Goal: Information Seeking & Learning: Check status

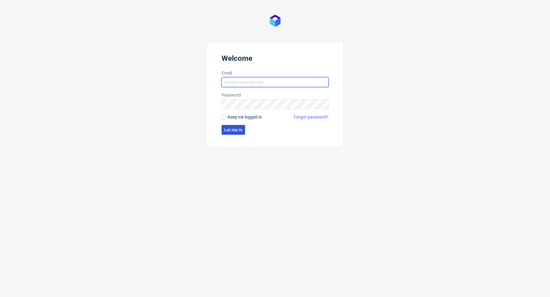
type input "[PERSON_NAME][EMAIL_ADDRESS][PERSON_NAME][DOMAIN_NAME]"
click at [230, 128] on span "Let me in" at bounding box center [233, 130] width 18 height 4
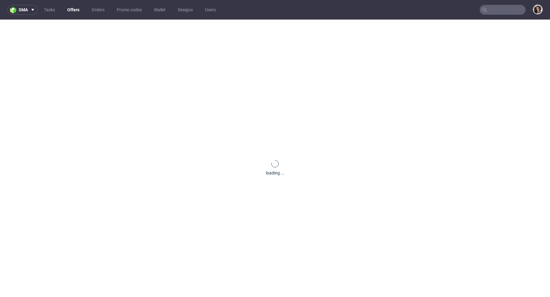
click at [486, 13] on input "text" at bounding box center [503, 10] width 46 height 10
paste input "[EMAIL_ADDRESS][DOMAIN_NAME]"
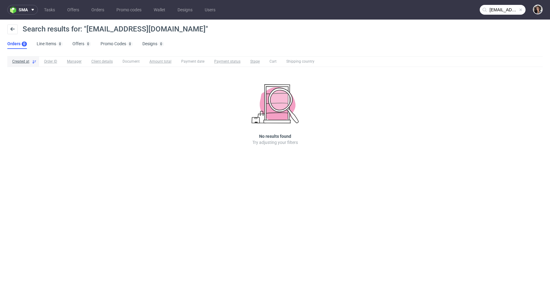
click at [499, 11] on input "quennie@gaala.com" at bounding box center [503, 10] width 46 height 10
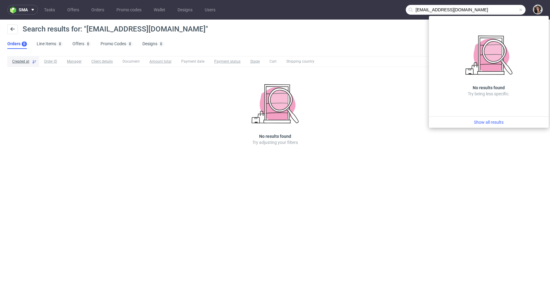
drag, startPoint x: 431, startPoint y: 10, endPoint x: 401, endPoint y: 10, distance: 29.6
click at [401, 10] on nav "sma Tasks Offers Orders Promo codes Wallet Designs Users quennie@gaala.com" at bounding box center [275, 10] width 550 height 20
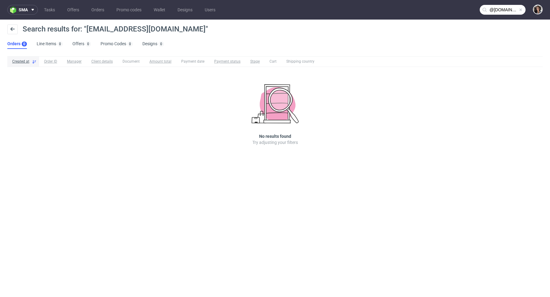
type input "@gaala.com"
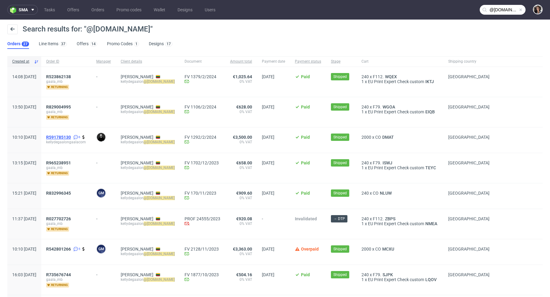
click at [71, 138] on span "R591785130" at bounding box center [58, 137] width 25 height 5
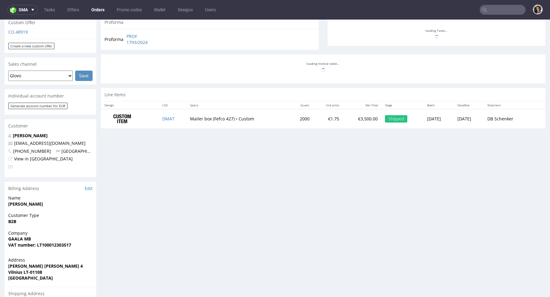
scroll to position [224, 0]
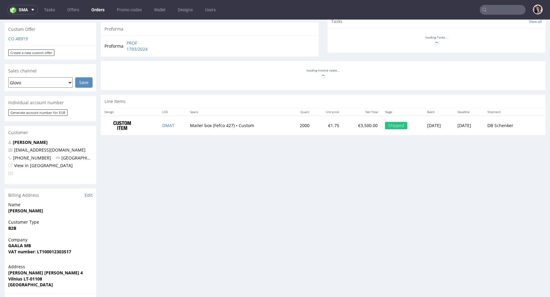
click at [164, 120] on td "DMAT" at bounding box center [173, 125] width 28 height 19
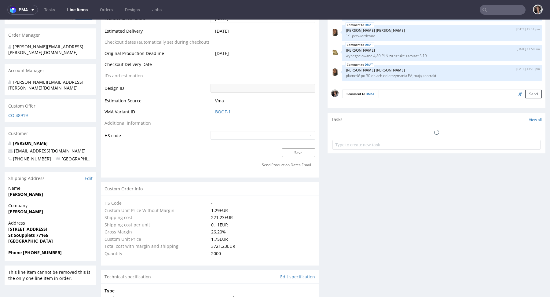
scroll to position [40, 0]
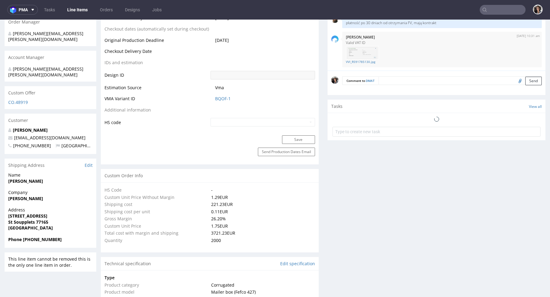
select select "in_progress"
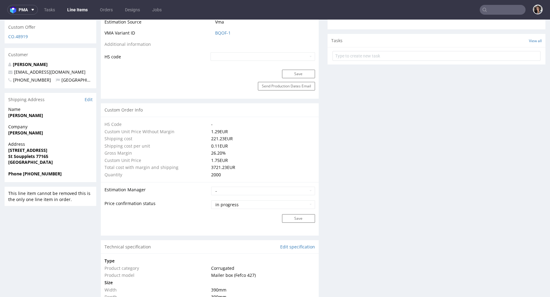
type input "2000"
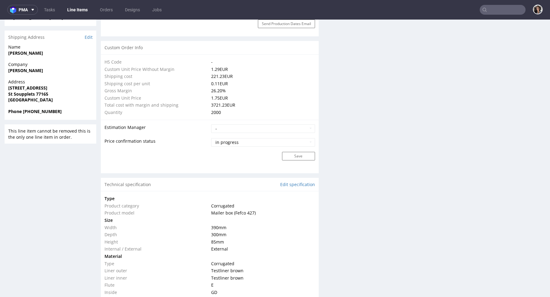
scroll to position [526, 0]
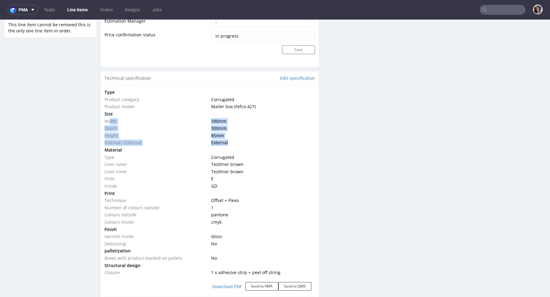
drag, startPoint x: 237, startPoint y: 143, endPoint x: 109, endPoint y: 118, distance: 130.7
click at [109, 118] on tbody "Type Product category Corrugated Product model Mailer box (Fefco 427) Size Widt…" at bounding box center [209, 182] width 210 height 187
click at [103, 116] on div "Type Product category Corrugated Product model Mailer box (Fefco 427) Size Widt…" at bounding box center [210, 212] width 218 height 254
drag, startPoint x: 103, startPoint y: 116, endPoint x: 253, endPoint y: 147, distance: 152.5
click at [253, 147] on div "Type Product category Corrugated Product model Mailer box (Fefco 427) Size Widt…" at bounding box center [210, 212] width 218 height 254
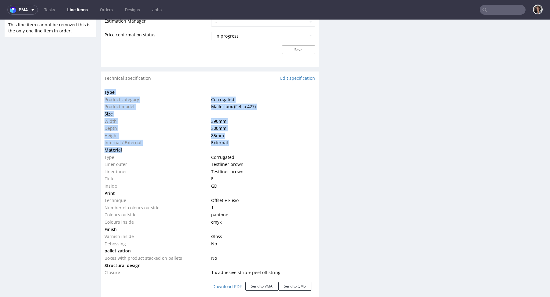
copy section "Type Product category Corrugated Product model Mailer box (Fefco 427) Size Widt…"
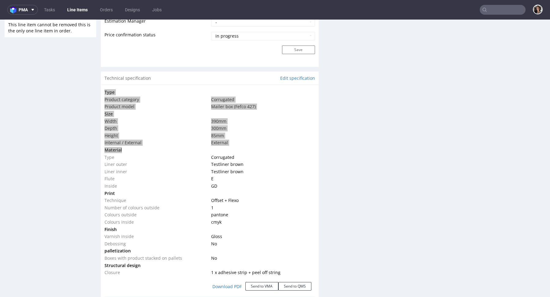
click at [487, 9] on input "text" at bounding box center [503, 10] width 46 height 10
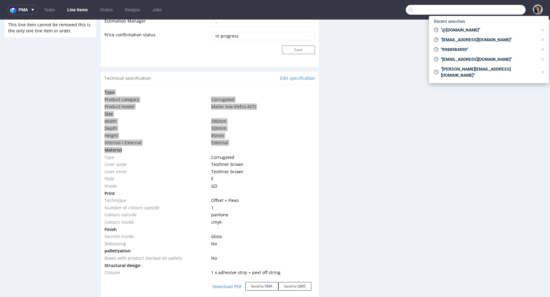
paste input "acancelo@bellavistasg.com"
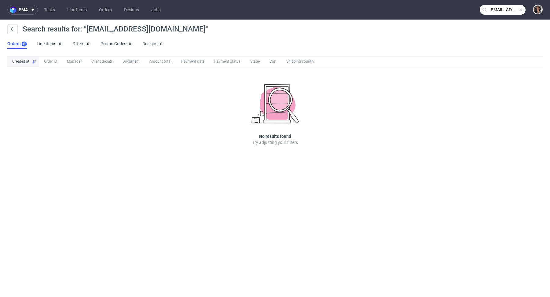
click at [497, 8] on input "acancelo@bellavistasg.com" at bounding box center [503, 10] width 46 height 10
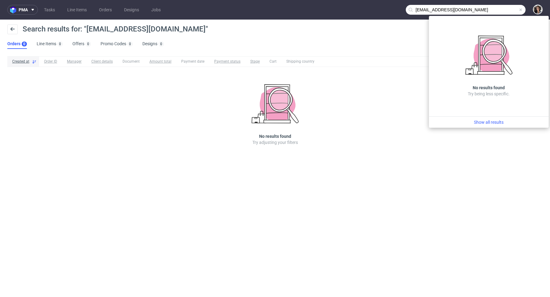
drag, startPoint x: 433, startPoint y: 8, endPoint x: 409, endPoint y: 6, distance: 24.5
click at [409, 7] on input "acancelo@bellavistasg.com" at bounding box center [466, 10] width 120 height 10
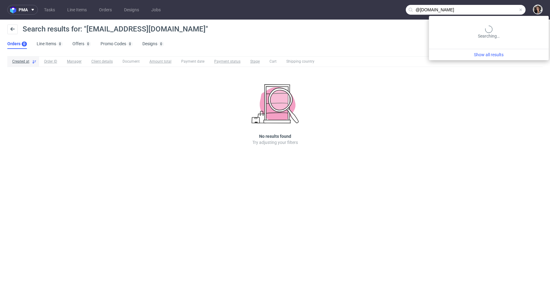
type input "@bellavistasg.com"
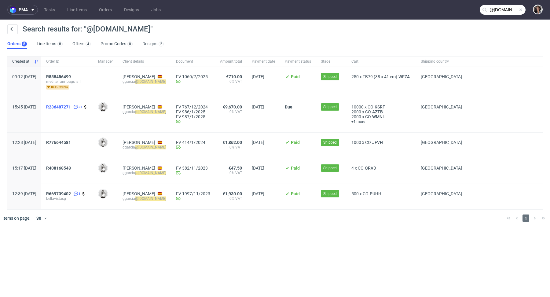
click at [71, 108] on span "R236487271" at bounding box center [58, 106] width 25 height 5
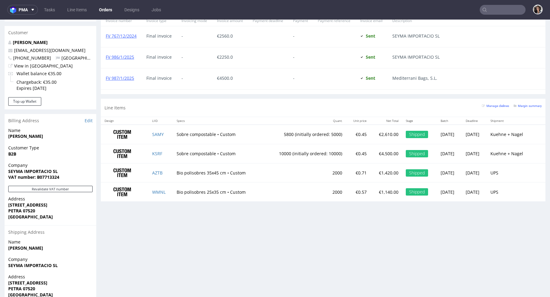
scroll to position [317, 0]
copy td "Bio polisobres 35x45"
drag, startPoint x: 214, startPoint y: 172, endPoint x: 171, endPoint y: 172, distance: 43.4
click at [173, 172] on td "Bio polisobres 35x45 cm • Custom" at bounding box center [218, 173] width 90 height 19
click at [215, 134] on td "Sobre compostable • Custom" at bounding box center [218, 134] width 90 height 19
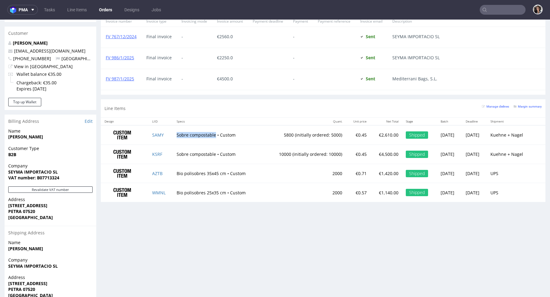
drag, startPoint x: 210, startPoint y: 134, endPoint x: 172, endPoint y: 133, distance: 38.8
click at [173, 133] on td "Sobre compostable • Custom" at bounding box center [218, 134] width 90 height 19
copy td "Sobre compostable"
drag, startPoint x: 221, startPoint y: 171, endPoint x: 172, endPoint y: 171, distance: 48.6
click at [173, 171] on td "Bio polisobres 35x45 cm • Custom" at bounding box center [218, 173] width 90 height 19
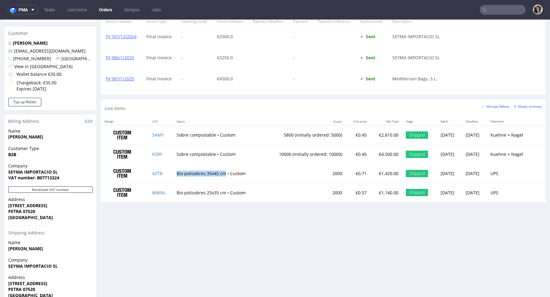
copy td "Bio polisobres 35x45 cm"
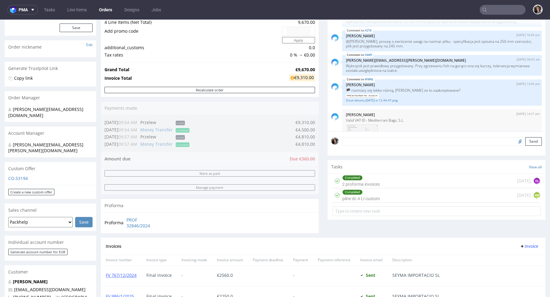
scroll to position [0, 0]
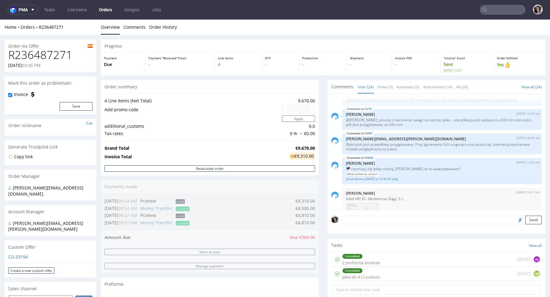
type input "@bellavistasg.com"
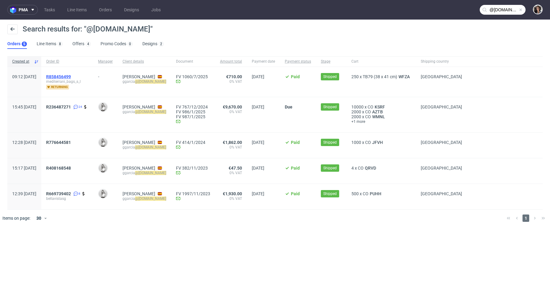
click at [71, 75] on span "R858456499" at bounding box center [58, 76] width 25 height 5
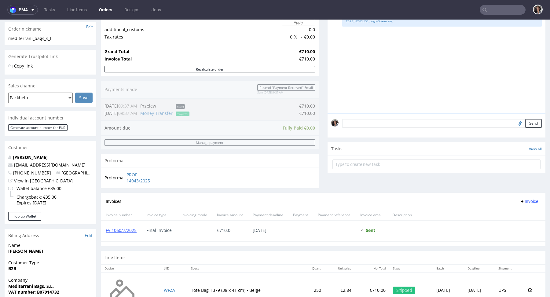
scroll to position [236, 0]
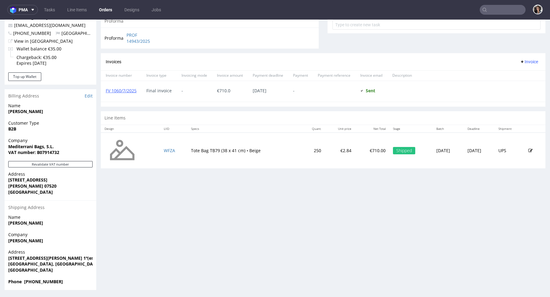
click at [216, 152] on td "Tote Bag TB79 (38 x 41 cm) • Beige" at bounding box center [243, 151] width 113 height 36
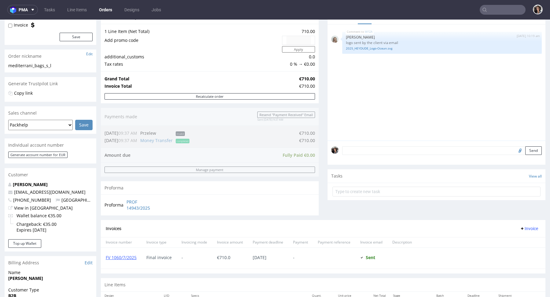
scroll to position [173, 0]
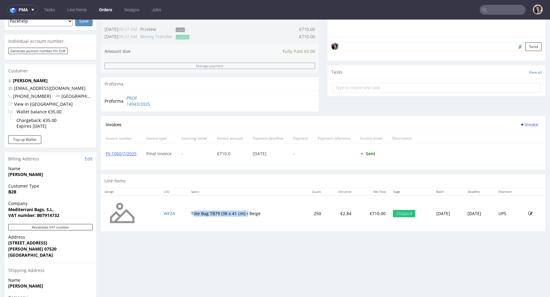
drag, startPoint x: 185, startPoint y: 211, endPoint x: 242, endPoint y: 212, distance: 57.4
click at [242, 212] on td "Tote Bag TB79 (38 x 41 cm) • Beige" at bounding box center [243, 213] width 113 height 36
copy td "Tote Bag TB79 (38 x 41 cm)"
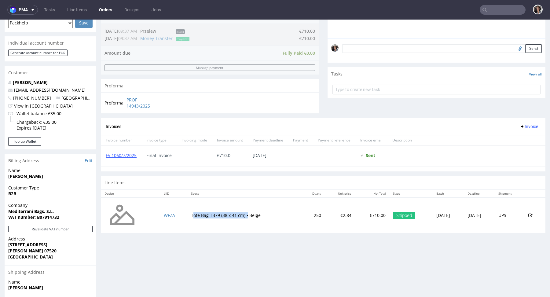
scroll to position [51, 0]
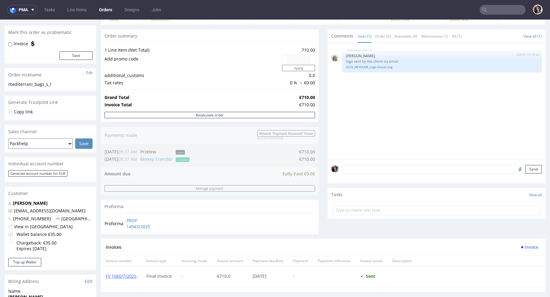
type input "@bellavistasg.com"
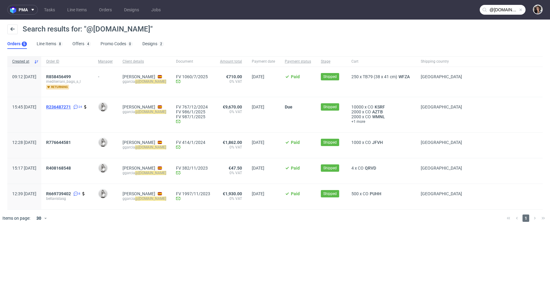
click at [71, 105] on span "R236487271" at bounding box center [58, 106] width 25 height 5
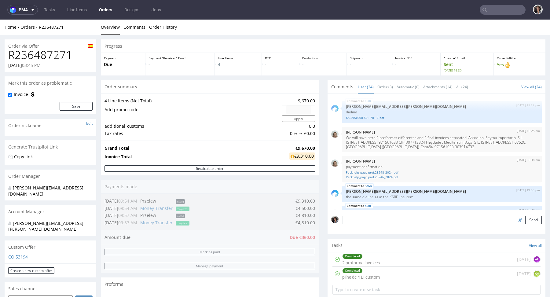
scroll to position [619, 0]
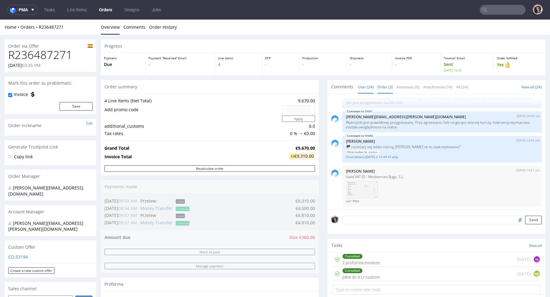
click at [386, 87] on link "Order (3)" at bounding box center [385, 86] width 16 height 13
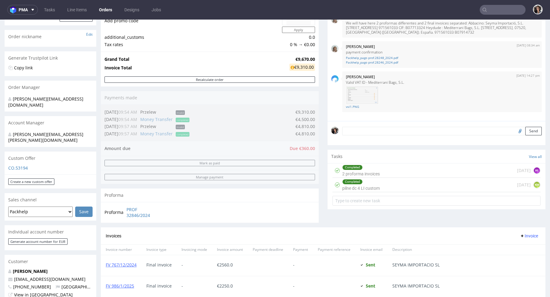
scroll to position [227, 0]
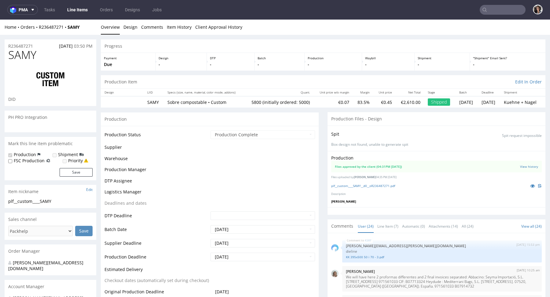
scroll to position [619, 0]
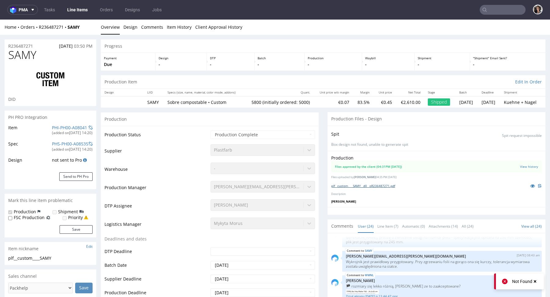
click at [357, 184] on link "plf__custom____SAMY__d0__oR236487271.pdf" at bounding box center [363, 186] width 64 height 4
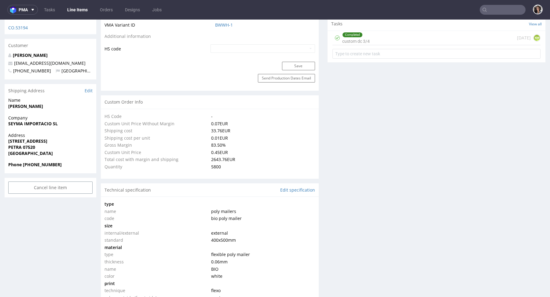
scroll to position [476, 0]
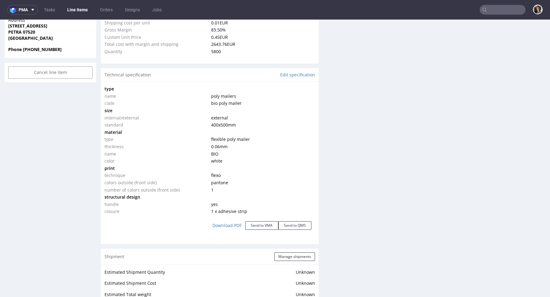
copy span "400x500 mm"
drag, startPoint x: 238, startPoint y: 124, endPoint x: 208, endPoint y: 124, distance: 29.9
click at [210, 124] on td "400x500 mm" at bounding box center [262, 124] width 105 height 7
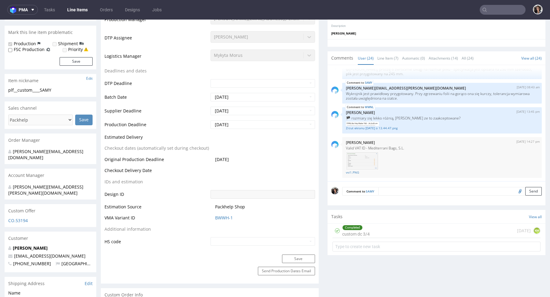
scroll to position [133, 0]
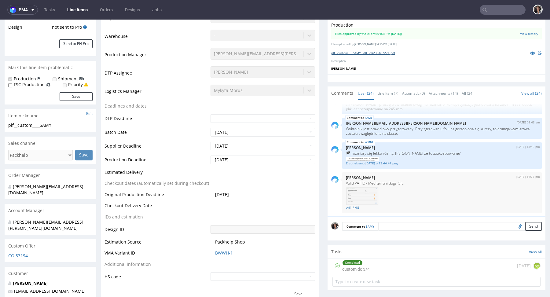
click at [367, 51] on link "plf__custom____SAMY__d0__oR236487271.pdf" at bounding box center [363, 53] width 64 height 4
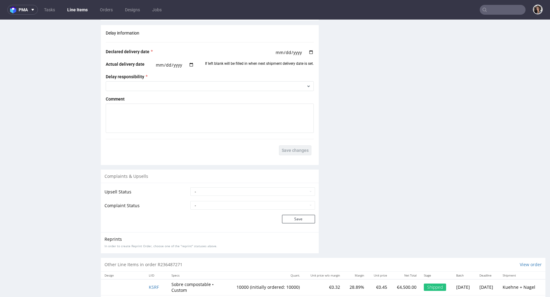
scroll to position [976, 0]
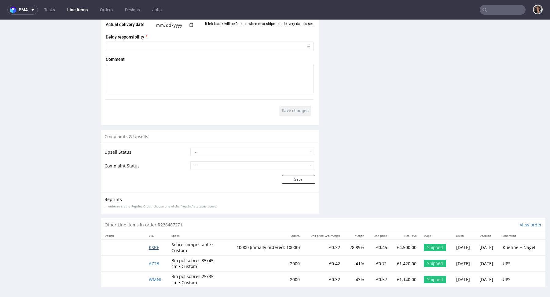
click at [149, 245] on span "KSRF" at bounding box center [154, 247] width 10 height 6
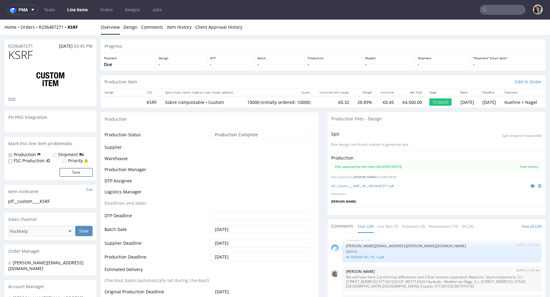
scroll to position [619, 0]
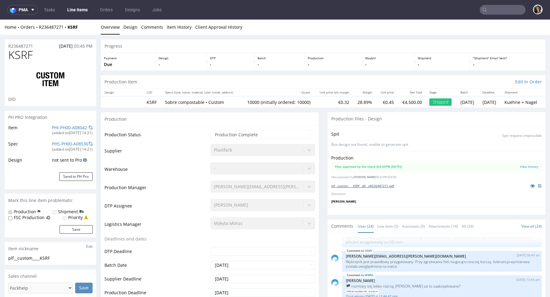
click at [392, 184] on link "plf__custom____KSRF__d0__oR236487271.pdf" at bounding box center [362, 186] width 63 height 4
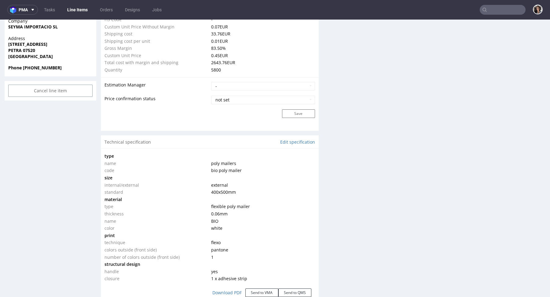
type input "5800"
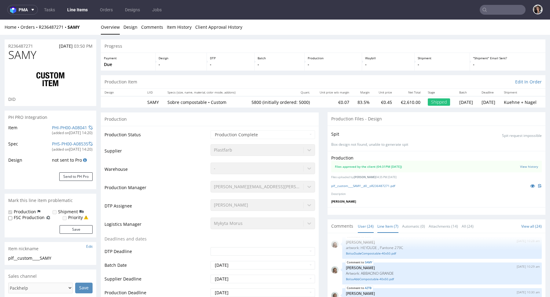
scroll to position [0, 0]
click at [373, 184] on link "plf__custom____SAMY__d0__oR236487271.pdf" at bounding box center [363, 186] width 64 height 4
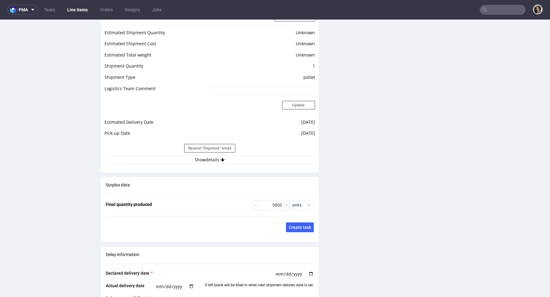
scroll to position [1025, 0]
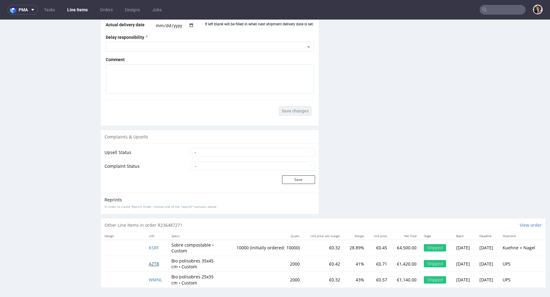
click at [155, 261] on span "AZTB" at bounding box center [154, 264] width 10 height 6
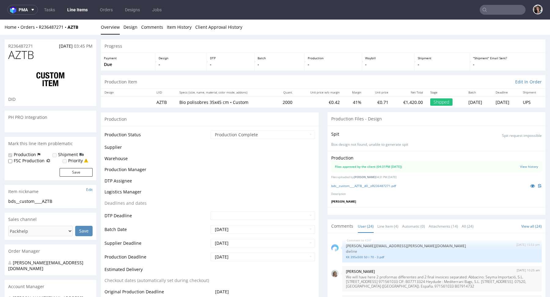
scroll to position [619, 0]
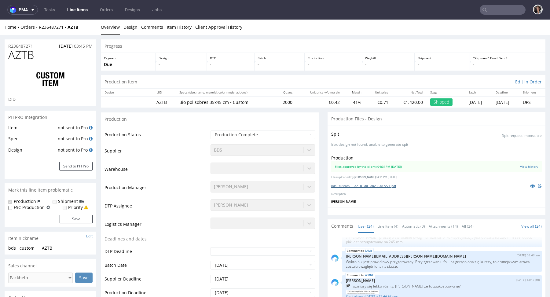
click at [388, 186] on link "bds__custom____AZTB__d0__oR236487271.pdf" at bounding box center [363, 186] width 65 height 4
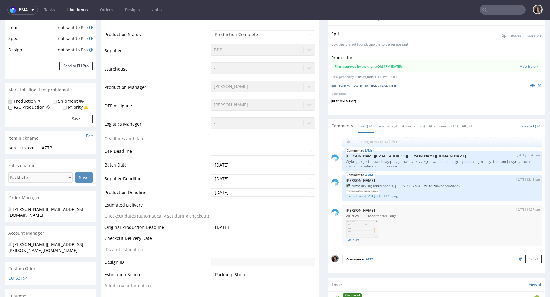
scroll to position [99, 0]
click at [370, 86] on link "bds__custom____AZTB__d0__oR236487271.pdf" at bounding box center [363, 86] width 65 height 4
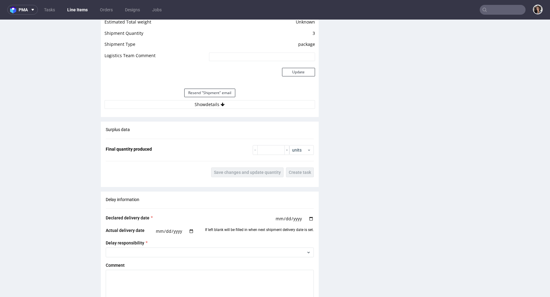
scroll to position [992, 0]
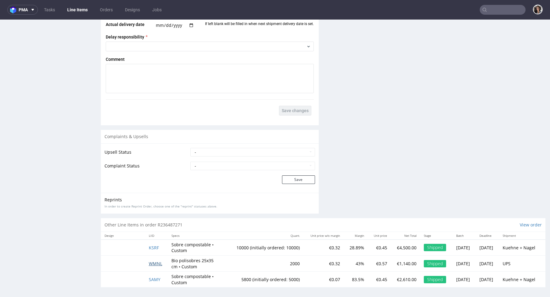
click at [152, 261] on span "WMNL" at bounding box center [155, 264] width 13 height 6
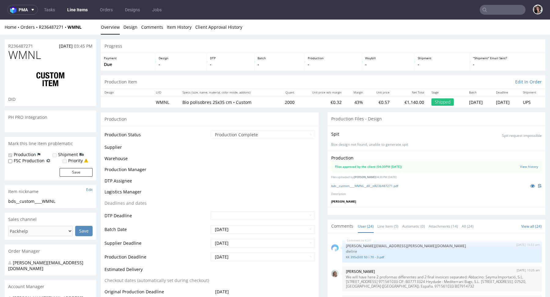
scroll to position [619, 0]
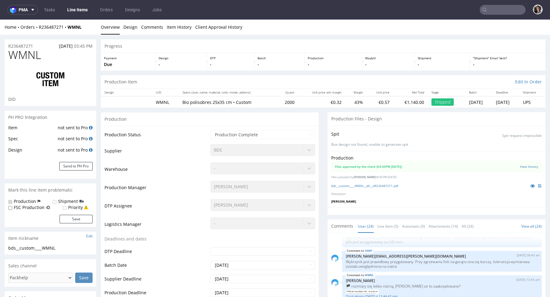
click at [396, 182] on div "bds__custom____WMNL__d0__oR236487271.pdf" at bounding box center [436, 185] width 210 height 7
click at [390, 186] on link "bds__custom____WMNL__d0__oR236487271.pdf" at bounding box center [364, 186] width 67 height 4
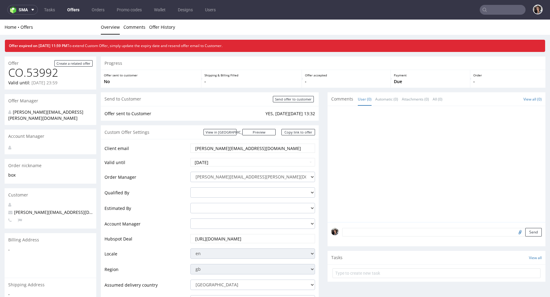
click at [494, 16] on nav "sma Tasks Offers Orders Promo codes Wallet Designs Users" at bounding box center [275, 10] width 550 height 20
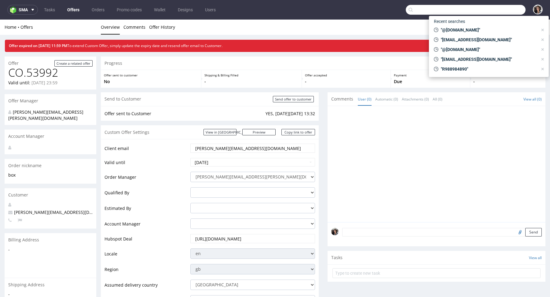
click at [490, 13] on input "text" at bounding box center [466, 10] width 120 height 10
paste input "a.tanguy@pixmania.com"
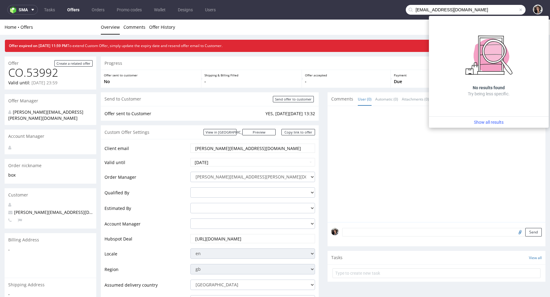
drag, startPoint x: 425, startPoint y: 9, endPoint x: 392, endPoint y: 9, distance: 33.9
click at [392, 9] on nav "sma Tasks Offers Orders Promo codes Wallet Designs Users a.tanguy@pixmania.com" at bounding box center [275, 10] width 550 height 20
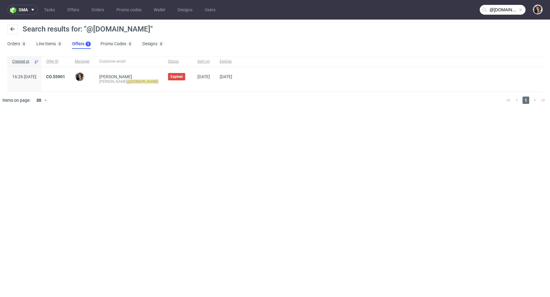
click at [510, 7] on input "@pixmania.com" at bounding box center [503, 10] width 46 height 10
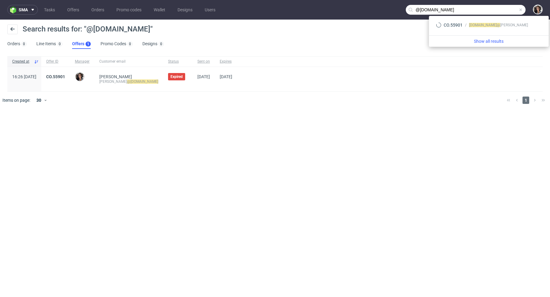
click at [482, 10] on input "@pixmania.com" at bounding box center [466, 10] width 120 height 10
paste input "nest.green"
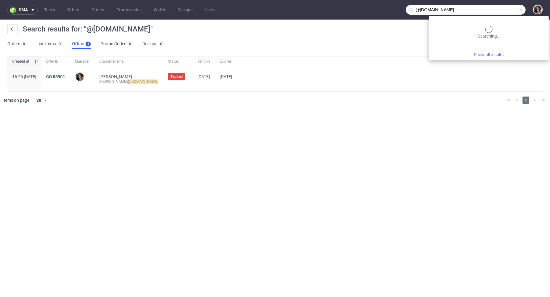
type input "@nest.green"
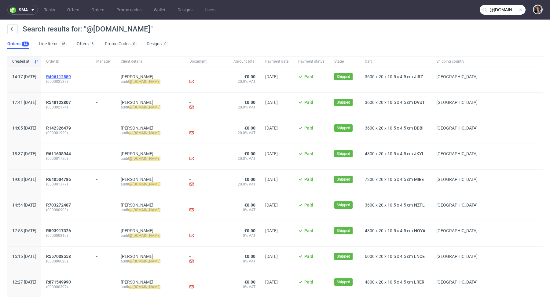
click at [71, 74] on span "R496112859" at bounding box center [58, 76] width 25 height 5
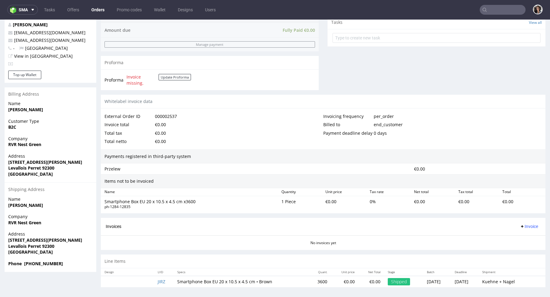
scroll to position [2, 0]
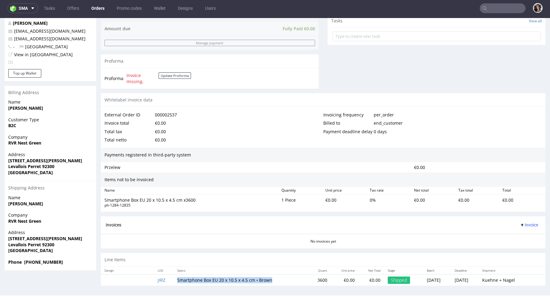
drag, startPoint x: 272, startPoint y: 279, endPoint x: 173, endPoint y: 278, distance: 98.7
click at [173, 278] on td "Smartphone Box EU 20 x 10.5 x 4.5 cm • Brown" at bounding box center [240, 279] width 135 height 11
copy td "Smartphone Box EU 20 x 10.5 x 4.5 cm • Brown"
type input "@nest.green"
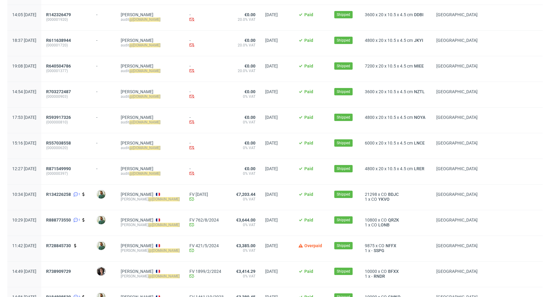
scroll to position [149, 0]
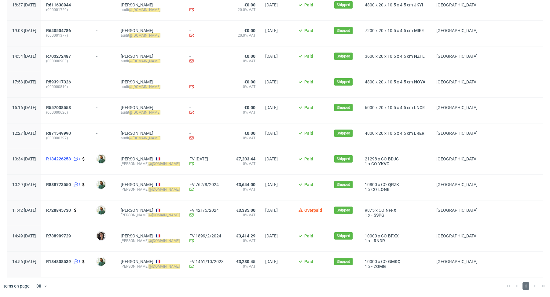
click at [71, 159] on span "R134226258" at bounding box center [58, 158] width 25 height 5
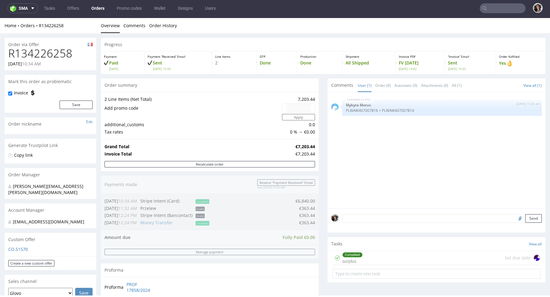
click at [494, 7] on input "text" at bounding box center [503, 8] width 46 height 10
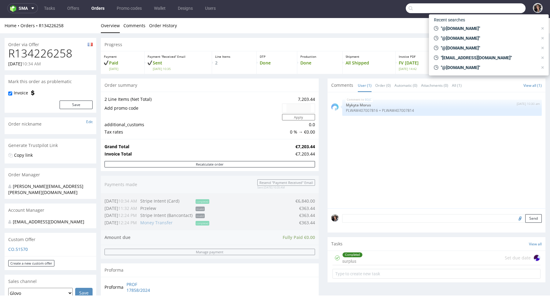
paste input "lineasportmt@gmail.com"
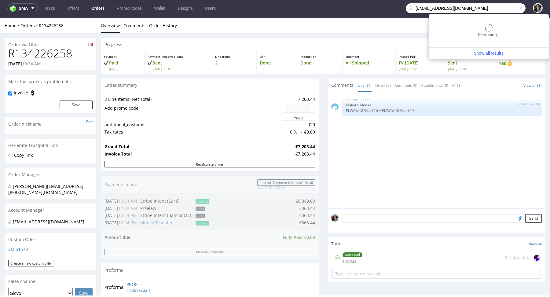
type input "lineasportmt@gmail.com"
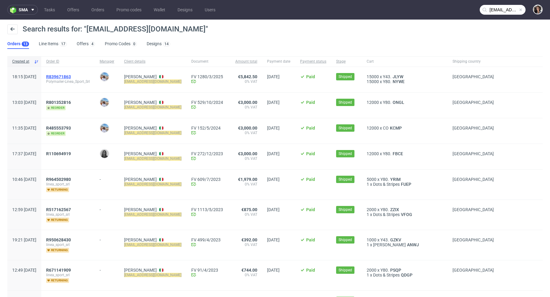
click at [71, 74] on span "R839671863" at bounding box center [58, 76] width 25 height 5
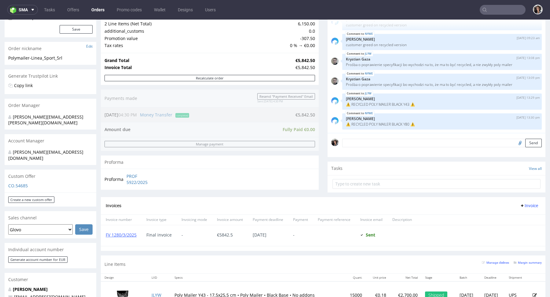
scroll to position [206, 0]
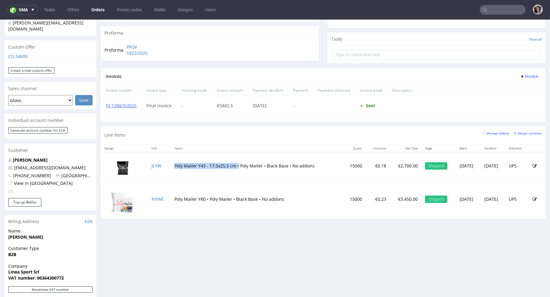
drag, startPoint x: 235, startPoint y: 165, endPoint x: 169, endPoint y: 165, distance: 66.0
click at [171, 165] on td "Poly Mailer Y43 - 17,5x25,5 cm • Poly Mailer • Black Base • No addons" at bounding box center [257, 165] width 172 height 27
copy td "Poly Mailer Y43 - 17,5x25,5 cm •"
copy td "Poly Mailer Y80 • Poly Mailer • Black Base •"
drag, startPoint x: 169, startPoint y: 197, endPoint x: 256, endPoint y: 199, distance: 87.4
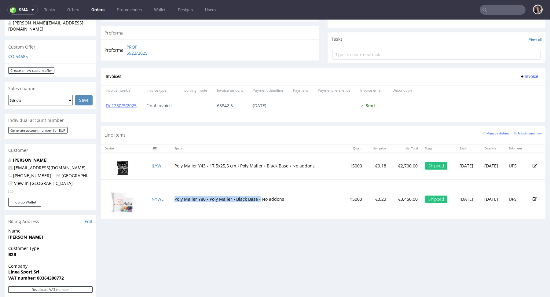
click at [256, 199] on td "Poly Mailer Y80 • Poly Mailer • Black Base • No addons" at bounding box center [257, 198] width 172 height 39
type input "lineasportmt@gmail.com"
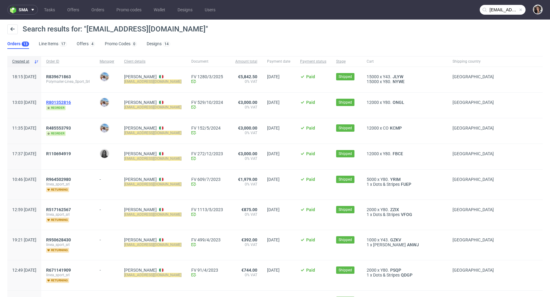
click at [71, 101] on span "R801352816" at bounding box center [58, 102] width 25 height 5
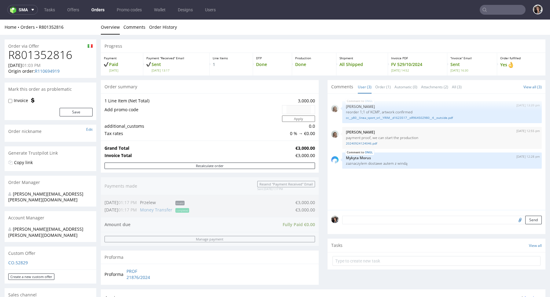
type input "lineasportmt@gmail.com"
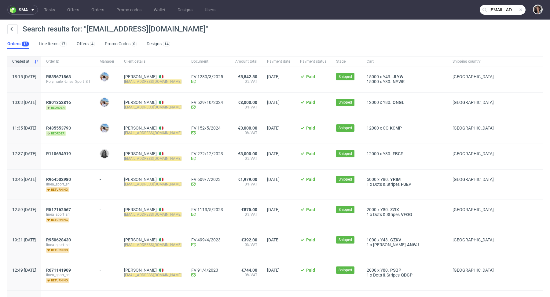
click at [78, 124] on div "R485553793 reorder" at bounding box center [67, 130] width 53 height 25
click at [78, 125] on div "R485553793 reorder" at bounding box center [67, 130] width 53 height 25
click at [71, 127] on span "R485553793" at bounding box center [58, 128] width 25 height 5
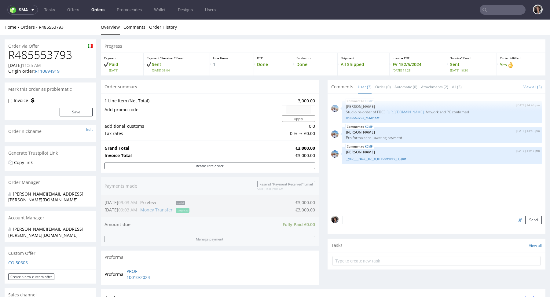
type input "lineasportmt@gmail.com"
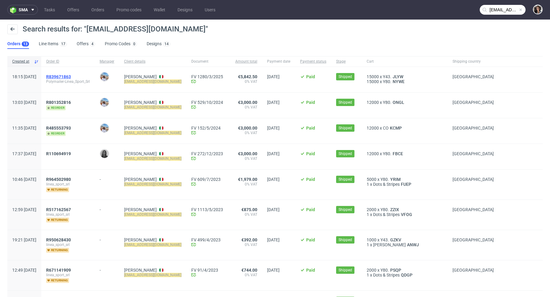
click at [71, 77] on span "R839671863" at bounding box center [58, 76] width 25 height 5
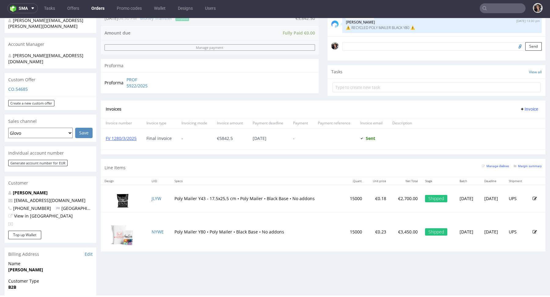
scroll to position [189, 0]
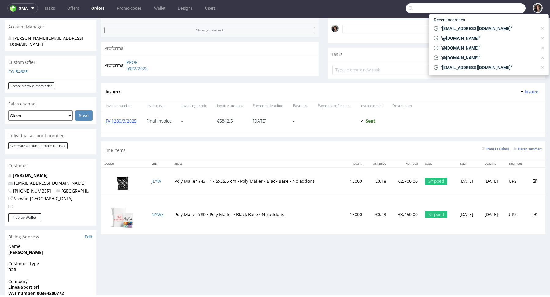
click at [488, 5] on input "text" at bounding box center [466, 8] width 120 height 10
paste input "martiderm.mcc@gmail.com"
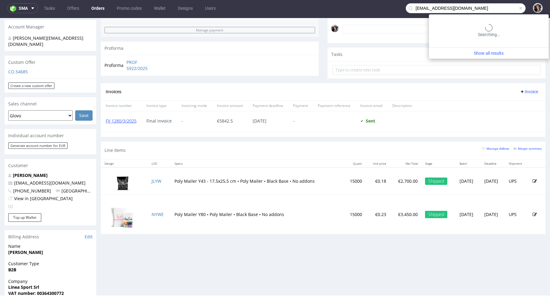
type input "martiderm.mcc@gmail.com"
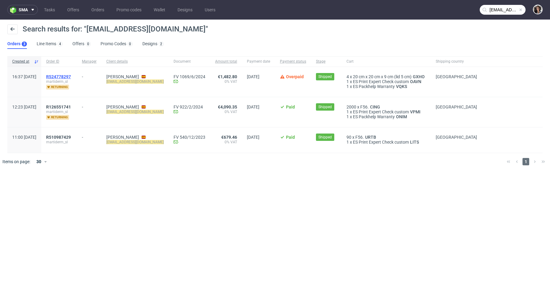
click at [71, 75] on span "R524778297" at bounding box center [58, 76] width 25 height 5
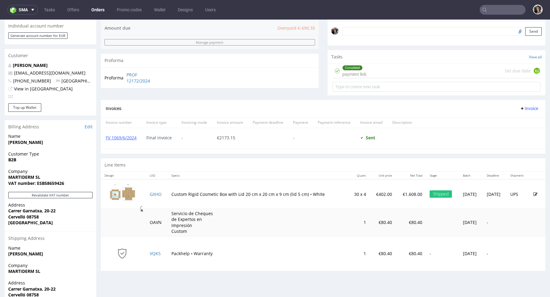
scroll to position [219, 0]
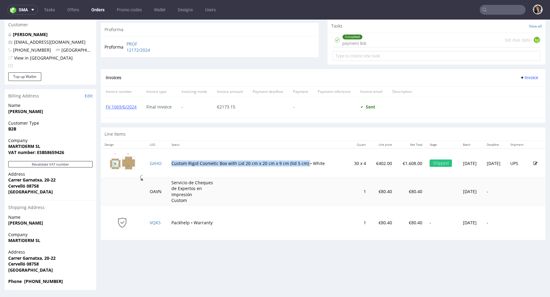
drag, startPoint x: 167, startPoint y: 162, endPoint x: 304, endPoint y: 163, distance: 136.8
click at [304, 163] on td "Custom Rigid Cosmetic Box with Lid 20 cm x 20 cm x 9 cm (lid 5 cm) • White" at bounding box center [258, 162] width 181 height 29
copy td "Custom Rigid Cosmetic Box with Lid 20 cm x 20 cm x 9 cm (lid 5 cm)"
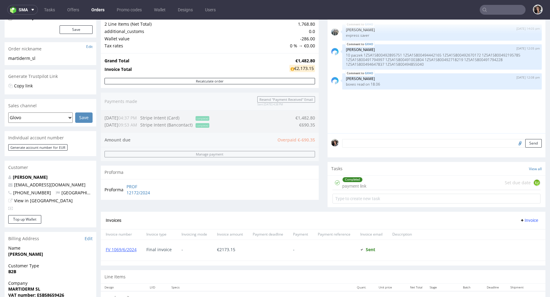
scroll to position [0, 0]
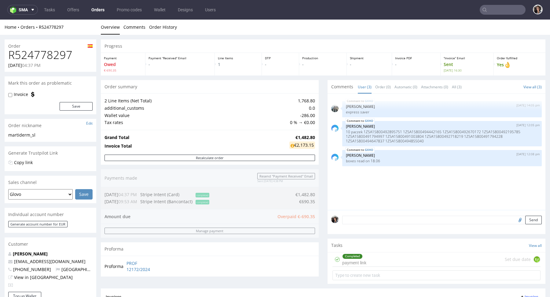
type input "martiderm.mcc@gmail.com"
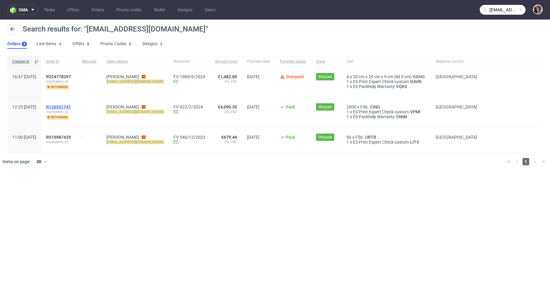
click at [71, 107] on span "R126551741" at bounding box center [58, 106] width 25 height 5
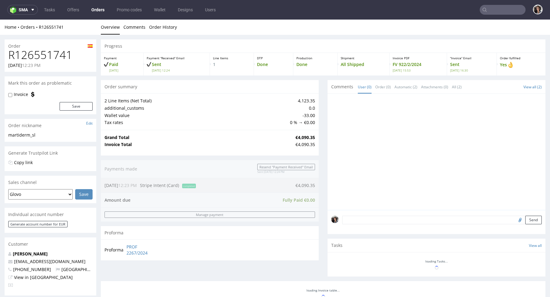
scroll to position [219, 0]
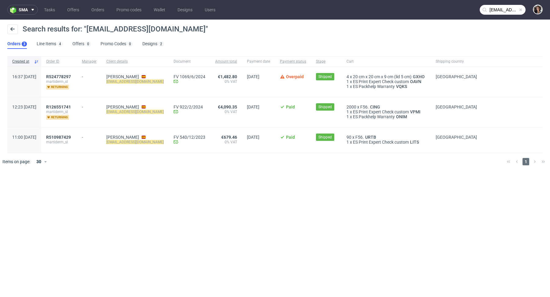
click at [492, 6] on input "martiderm.mcc@gmail.com" at bounding box center [503, 10] width 46 height 10
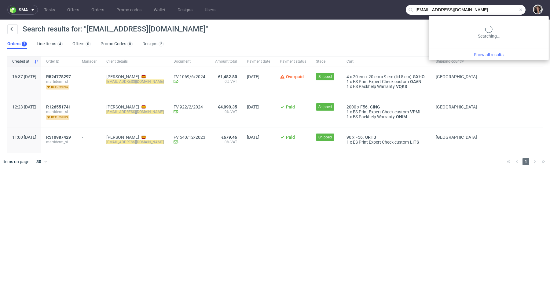
click at [492, 6] on input "martiderm.mcc@gmail.com" at bounding box center [466, 10] width 120 height 10
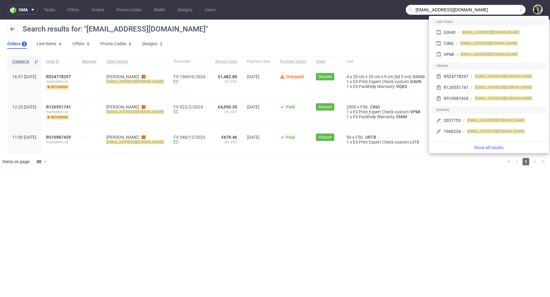
paste input "info@nadlab.uk"
type input "info@nadlab.uk"
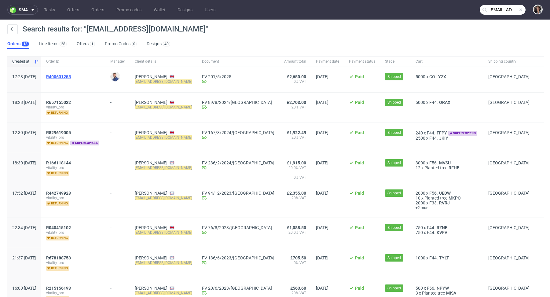
click at [71, 76] on span "R400631255" at bounding box center [58, 76] width 25 height 5
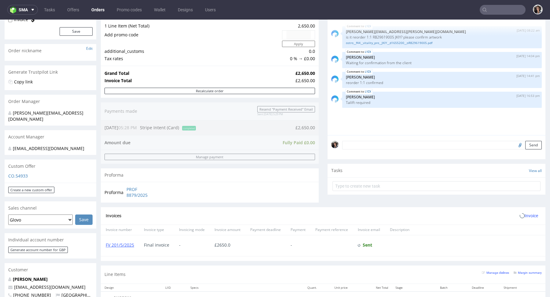
scroll to position [202, 0]
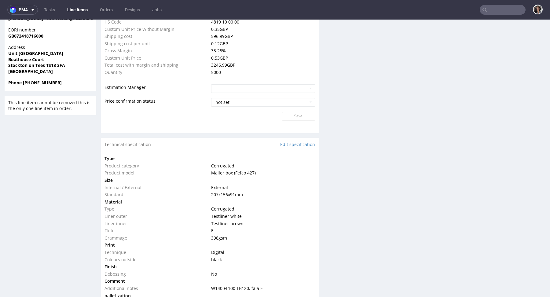
scroll to position [464, 0]
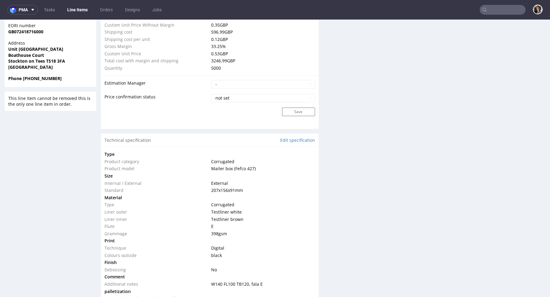
drag, startPoint x: 247, startPoint y: 189, endPoint x: 106, endPoint y: 191, distance: 141.4
click at [106, 191] on tr "Standard 207x156x91 mm" at bounding box center [209, 190] width 210 height 7
click at [106, 191] on td "Standard" at bounding box center [156, 190] width 105 height 7
drag, startPoint x: 252, startPoint y: 189, endPoint x: 206, endPoint y: 189, distance: 45.8
click at [206, 189] on tr "Standard 207x156x91 mm" at bounding box center [209, 190] width 210 height 7
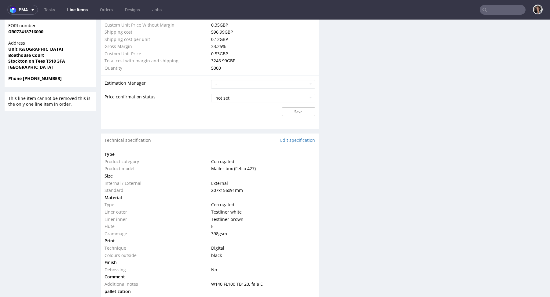
copy tr "207x156x91 mm"
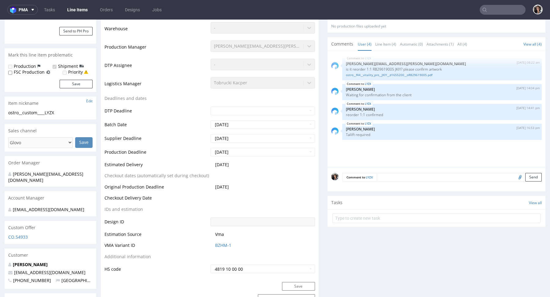
scroll to position [0, 0]
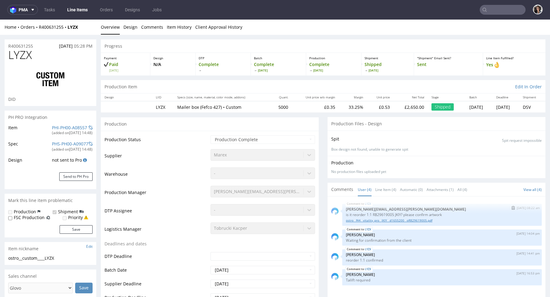
click at [381, 219] on link "ostro__f44__vitality_pro__JKIY__d1655200__oR829619005.pdf" at bounding box center [442, 220] width 192 height 5
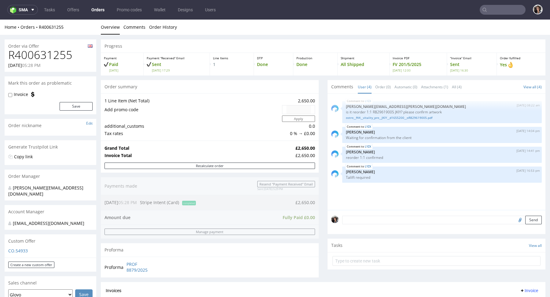
type input "info@nadlab.uk"
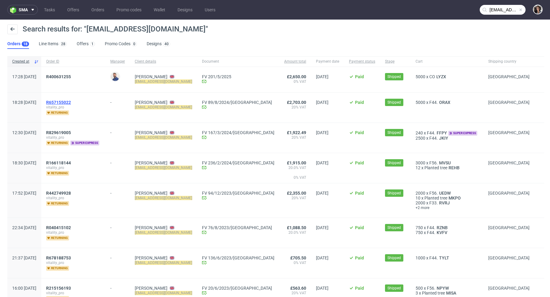
click at [71, 100] on span "R657155022" at bounding box center [58, 102] width 25 height 5
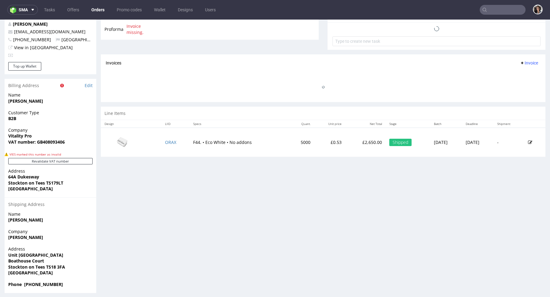
scroll to position [250, 0]
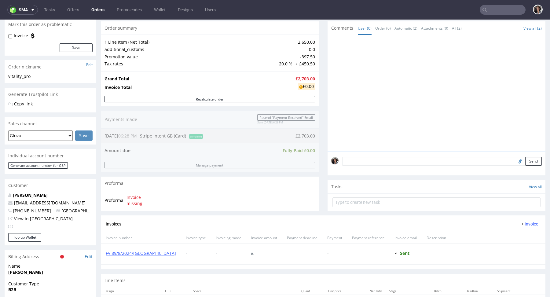
scroll to position [95, 0]
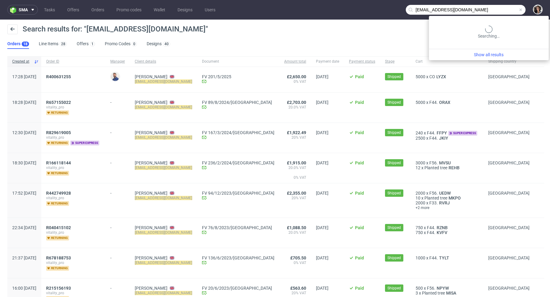
click at [498, 12] on input "info@nadlab.uk" at bounding box center [466, 10] width 120 height 10
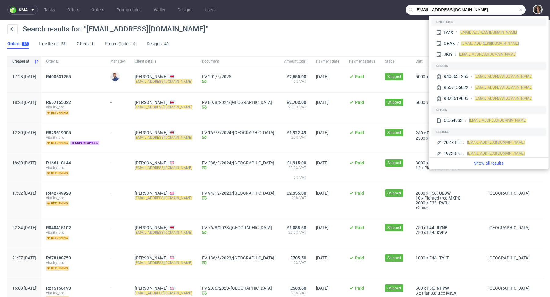
paste input "packhelp@dielendealer.de"
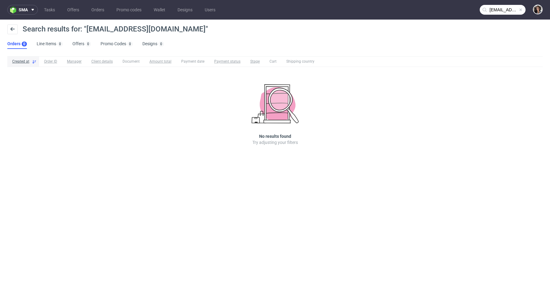
click at [517, 11] on input "packhelp@dielendealer.de" at bounding box center [503, 10] width 46 height 10
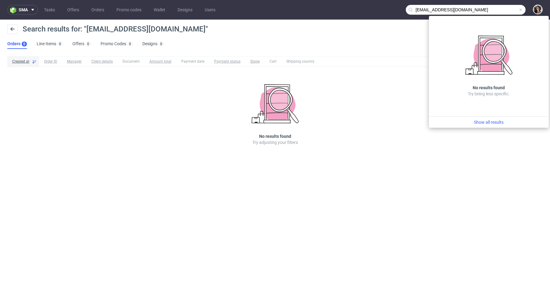
drag, startPoint x: 433, startPoint y: 9, endPoint x: 402, endPoint y: 8, distance: 30.9
click at [402, 8] on nav "sma Tasks Offers Orders Promo codes Wallet Designs Users packhelp@dielendealer.…" at bounding box center [275, 10] width 550 height 20
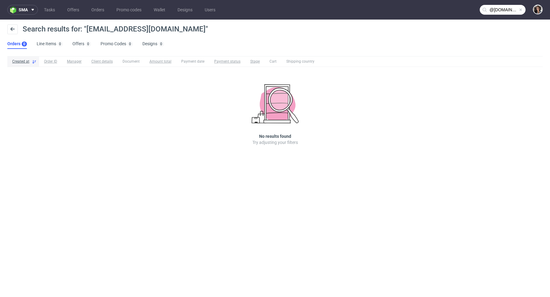
type input "@dielendealer.de"
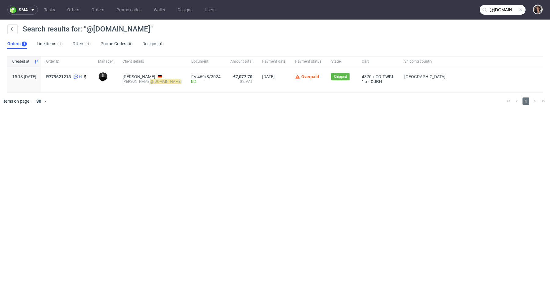
click at [78, 38] on div "Search results for: "@dielendealer.de"" at bounding box center [274, 31] width 535 height 15
click at [78, 45] on link "Offers 1" at bounding box center [81, 44] width 18 height 10
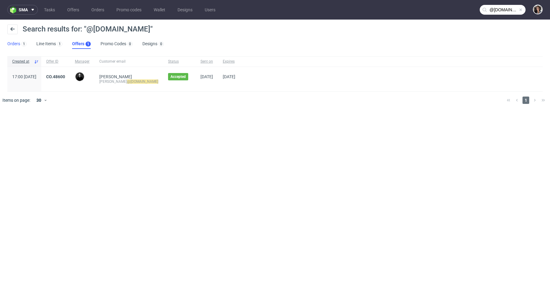
click at [13, 43] on link "Orders 1" at bounding box center [16, 44] width 19 height 10
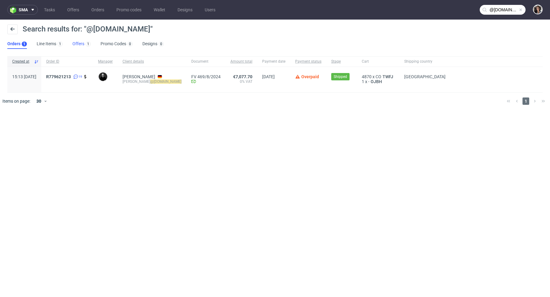
click at [74, 40] on link "Offers 1" at bounding box center [81, 44] width 18 height 10
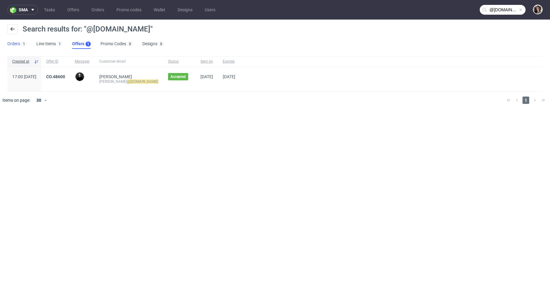
click at [15, 46] on link "Orders 1" at bounding box center [16, 44] width 19 height 10
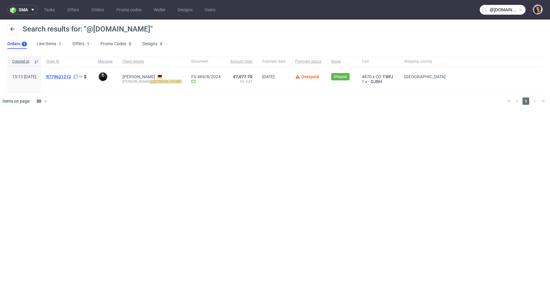
click at [71, 75] on span "R779621213" at bounding box center [58, 76] width 25 height 5
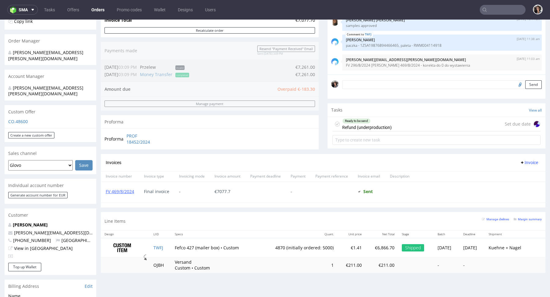
scroll to position [203, 0]
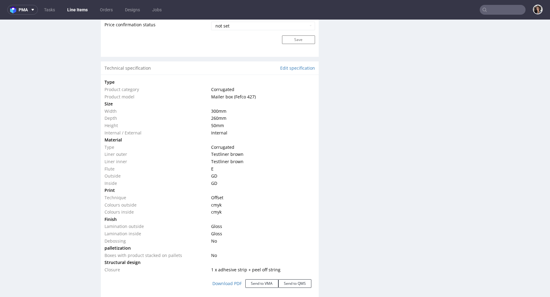
scroll to position [553, 0]
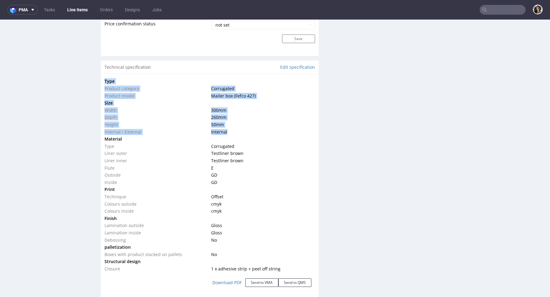
copy tbody "Type Product category Corrugated Product model Mailer box (Fefco 427) Size Widt…"
drag, startPoint x: 235, startPoint y: 132, endPoint x: 104, endPoint y: 94, distance: 136.6
click at [104, 94] on div "Type Product category Corrugated Product model Mailer box (Fefco 427) Size Widt…" at bounding box center [210, 185] width 218 height 223
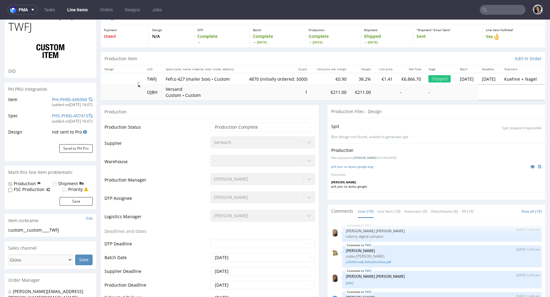
scroll to position [0, 0]
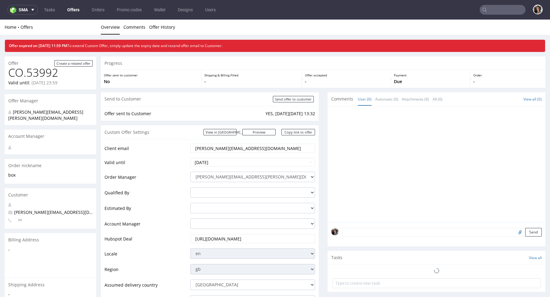
click at [492, 4] on nav "sma Tasks Offers Orders Promo codes Wallet Designs Users" at bounding box center [275, 10] width 550 height 20
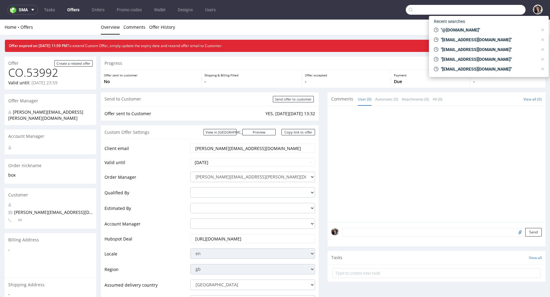
click at [493, 9] on input "text" at bounding box center [466, 10] width 120 height 10
paste input "rosie@littleprincelondon.com"
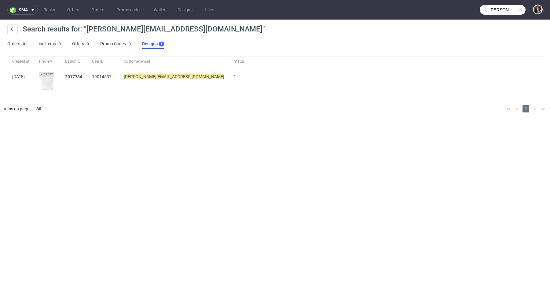
click at [503, 10] on input "rosie@littleprincelondon.com" at bounding box center [503, 10] width 46 height 10
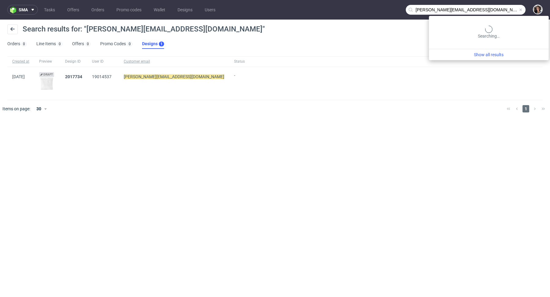
drag, startPoint x: 425, startPoint y: 9, endPoint x: 403, endPoint y: 9, distance: 22.0
click at [403, 9] on nav "sma Tasks Offers Orders Promo codes Wallet Designs Users rosie@littleprincelond…" at bounding box center [275, 10] width 550 height 20
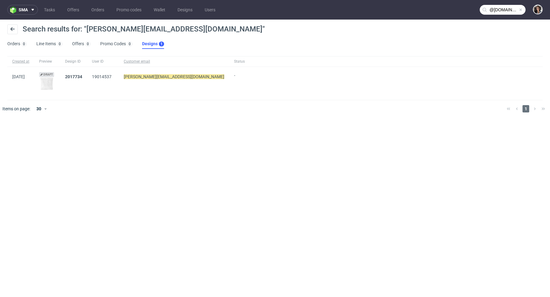
type input "@littleprincelondon.com"
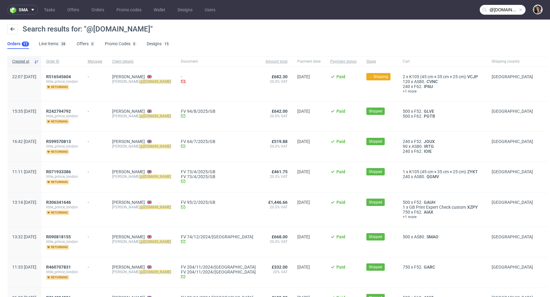
click at [182, 90] on div "- Invoice email Not sent yet..." at bounding box center [218, 84] width 85 height 34
click at [403, 91] on span "+1 more" at bounding box center [442, 91] width 79 height 5
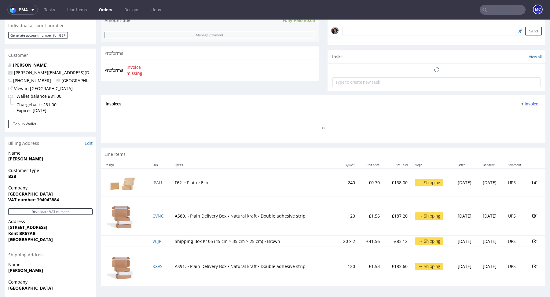
scroll to position [205, 0]
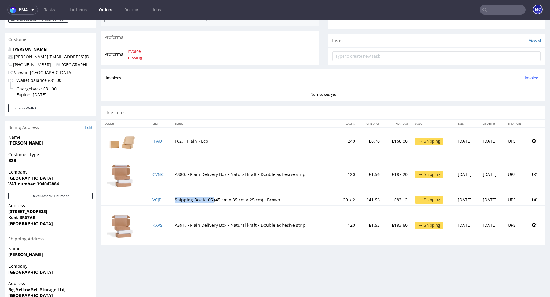
copy td "Shipping Box K105"
drag, startPoint x: 209, startPoint y: 199, endPoint x: 171, endPoint y: 198, distance: 37.9
click at [171, 198] on td "Shipping Box K105 (45 cm × 35 cm × 25 cm) • Brown" at bounding box center [253, 199] width 165 height 11
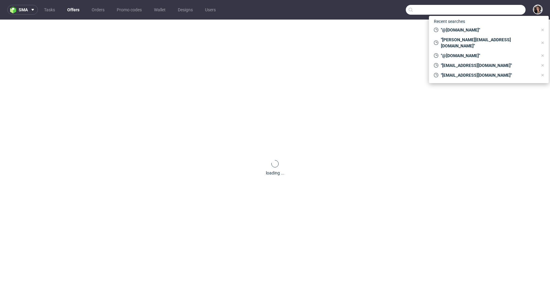
click at [498, 6] on input "text" at bounding box center [466, 10] width 120 height 10
paste input "[EMAIL_ADDRESS][DOMAIN_NAME]"
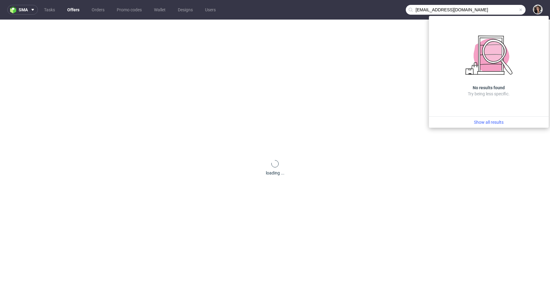
drag, startPoint x: 442, startPoint y: 10, endPoint x: 406, endPoint y: 9, distance: 35.8
click at [406, 8] on div "[EMAIL_ADDRESS][DOMAIN_NAME]" at bounding box center [466, 10] width 120 height 10
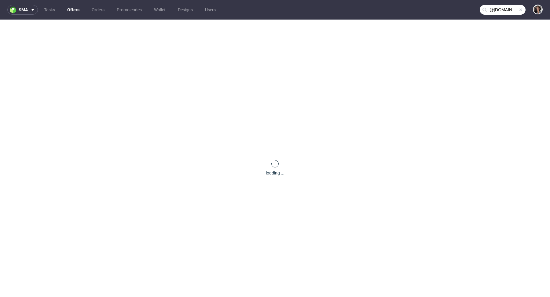
type input "@[DOMAIN_NAME]"
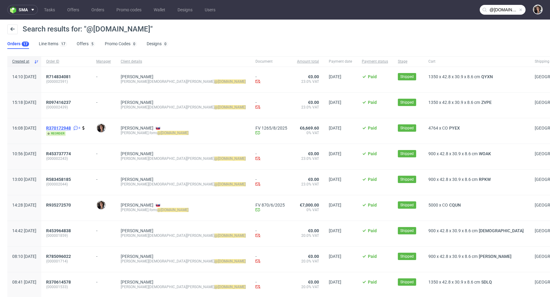
click at [71, 126] on span "R370172948" at bounding box center [58, 128] width 25 height 5
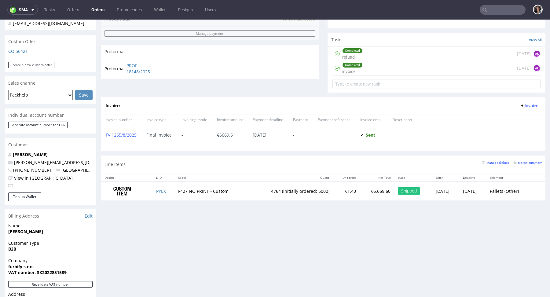
scroll to position [225, 0]
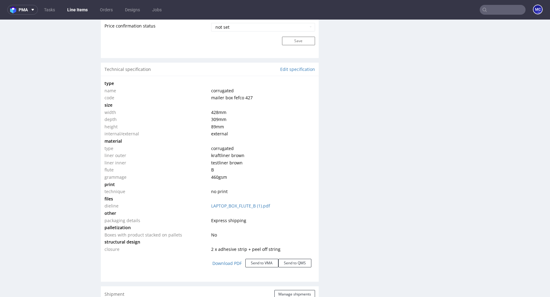
scroll to position [550, 0]
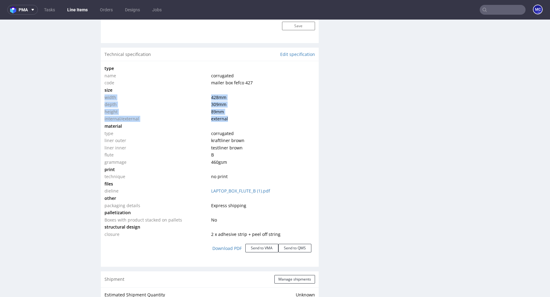
drag, startPoint x: 230, startPoint y: 119, endPoint x: 104, endPoint y: 96, distance: 128.0
click at [104, 96] on tbody "type name corrugated code mailer box fefco 427 size width 428 mm depth 309 mm h…" at bounding box center [209, 151] width 210 height 173
click at [235, 248] on link "Download PDF" at bounding box center [227, 248] width 37 height 13
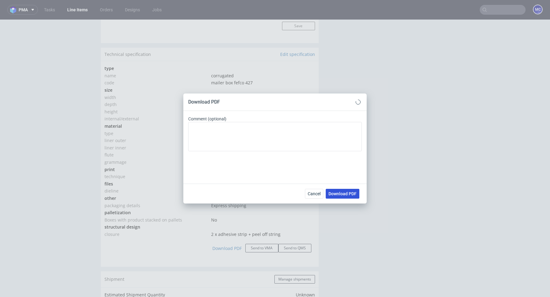
click at [342, 195] on span "Download PDF" at bounding box center [342, 194] width 28 height 4
click at [358, 104] on icon at bounding box center [358, 102] width 4 height 4
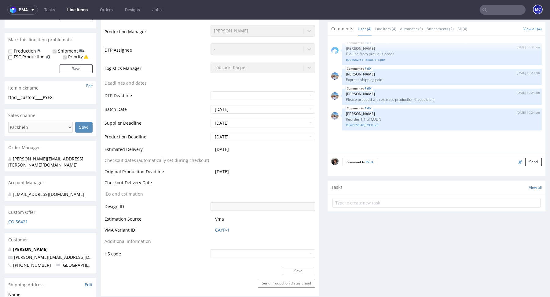
scroll to position [0, 0]
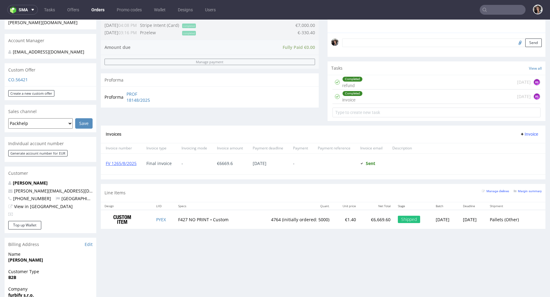
scroll to position [321, 0]
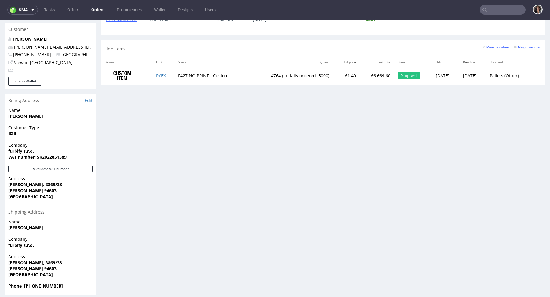
type input "@[DOMAIN_NAME]"
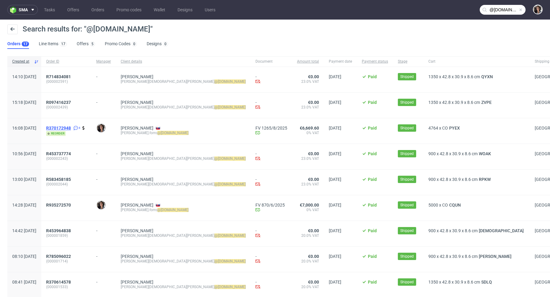
click at [71, 127] on span "R370172948" at bounding box center [58, 128] width 25 height 5
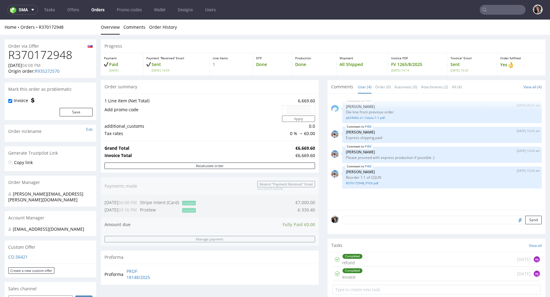
type input "@[DOMAIN_NAME]"
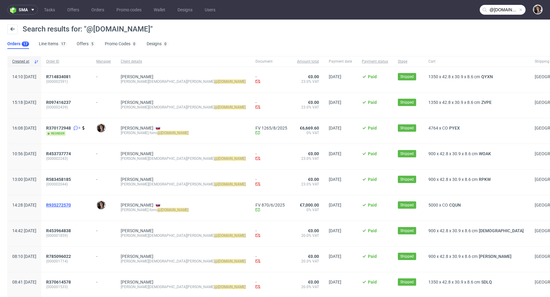
click at [71, 203] on span "R935272570" at bounding box center [58, 205] width 25 height 5
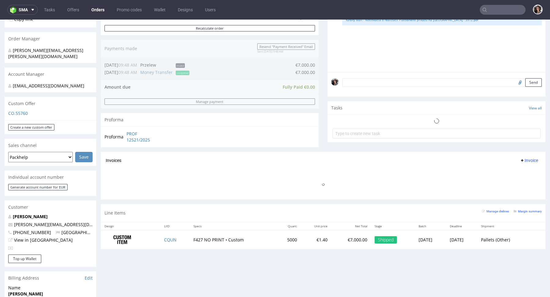
scroll to position [320, 0]
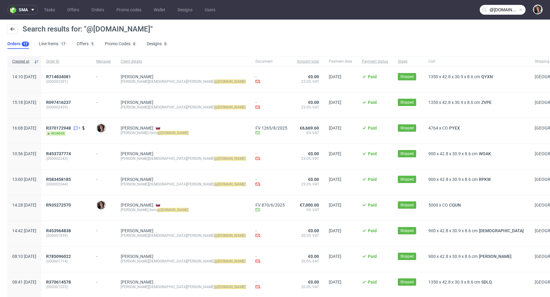
click at [502, 9] on input "@[DOMAIN_NAME]" at bounding box center [503, 10] width 46 height 10
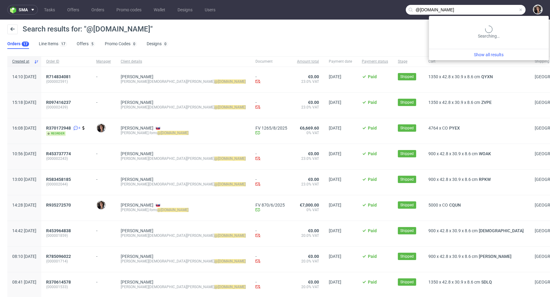
click at [502, 9] on input "@[DOMAIN_NAME]" at bounding box center [466, 10] width 120 height 10
paste input "[EMAIL_ADDRESS][DOMAIN_NAME]"
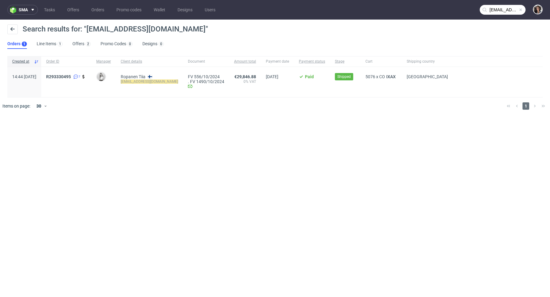
click at [499, 8] on input "[EMAIL_ADDRESS][DOMAIN_NAME]" at bounding box center [503, 10] width 46 height 10
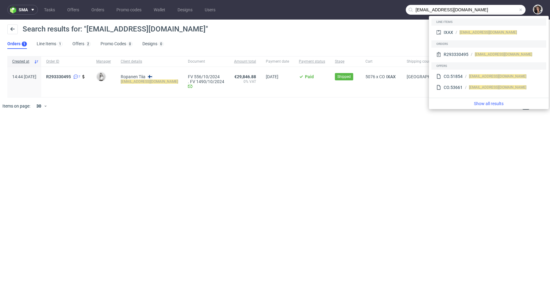
drag, startPoint x: 437, startPoint y: 10, endPoint x: 398, endPoint y: 9, distance: 39.4
click at [398, 9] on nav "sma Tasks Offers Orders Promo codes Wallet Designs Users [EMAIL_ADDRESS][DOMAIN…" at bounding box center [275, 10] width 550 height 20
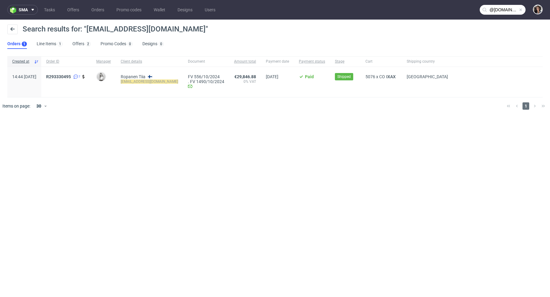
type input "@[DOMAIN_NAME]"
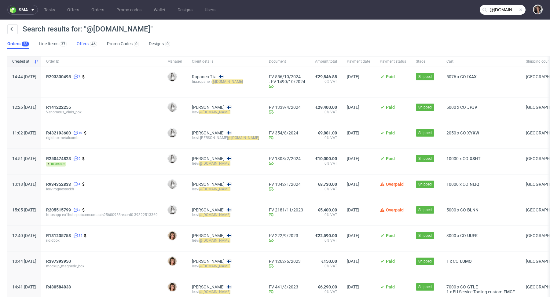
click at [78, 43] on link "Offers 46" at bounding box center [87, 44] width 20 height 10
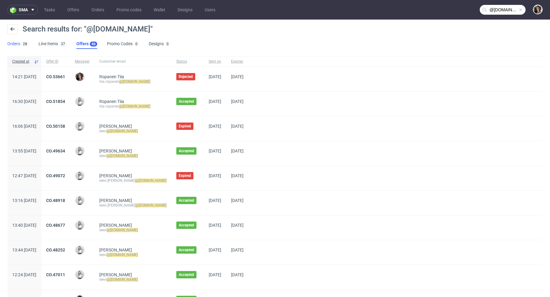
click at [14, 39] on link "Orders 28" at bounding box center [17, 44] width 21 height 10
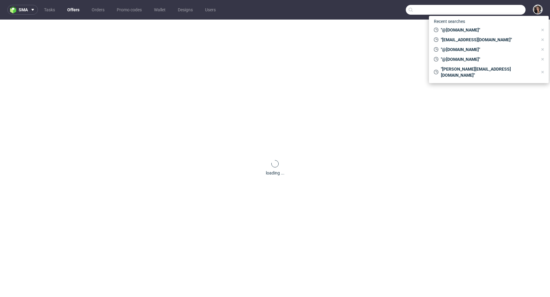
click at [501, 11] on input "text" at bounding box center [466, 10] width 120 height 10
paste input "[EMAIL_ADDRESS][DOMAIN_NAME]"
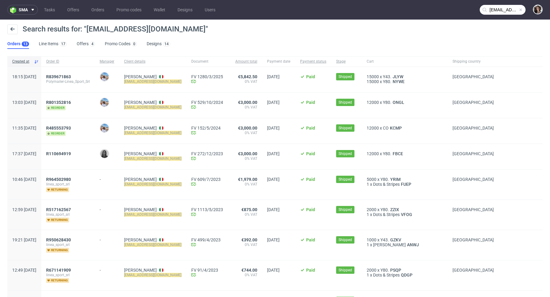
click at [503, 7] on input "lineasportmt@gmail.com" at bounding box center [503, 10] width 46 height 10
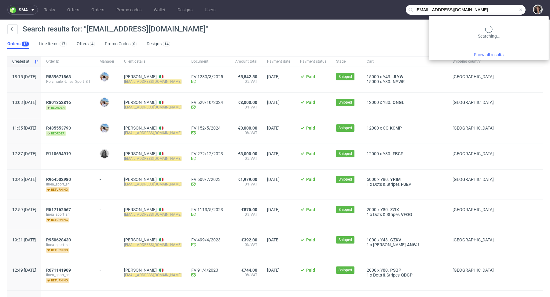
click at [503, 7] on input "lineasportmt@gmail.com" at bounding box center [466, 10] width 120 height 10
paste input "info@nadlab.uk"
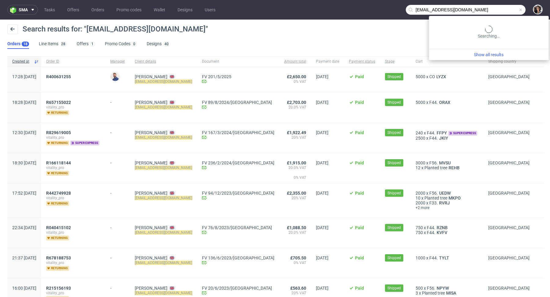
click at [497, 10] on input "info@nadlab.uk" at bounding box center [466, 10] width 120 height 10
paste input "packhelp@dielendealer.de"
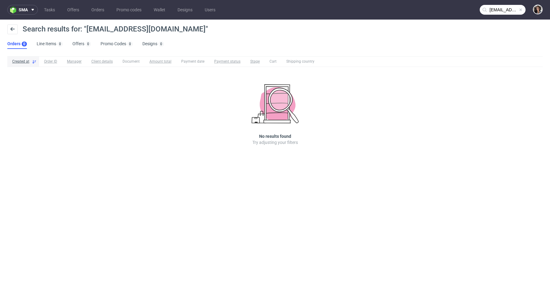
click at [508, 6] on input "packhelp@dielendealer.de" at bounding box center [503, 10] width 46 height 10
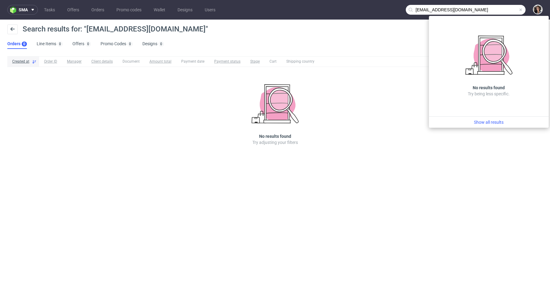
drag, startPoint x: 433, startPoint y: 9, endPoint x: 386, endPoint y: 11, distance: 47.4
click at [386, 11] on nav "sma Tasks Offers Orders Promo codes Wallet Designs Users packhelp@dielendealer.…" at bounding box center [275, 10] width 550 height 20
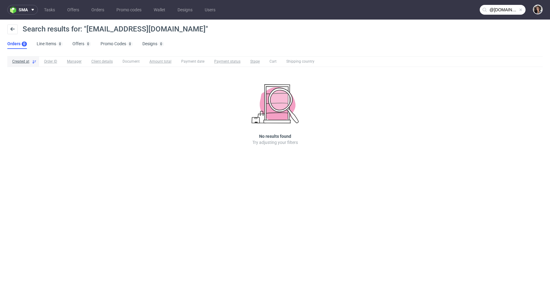
type input "@dielendealer.de"
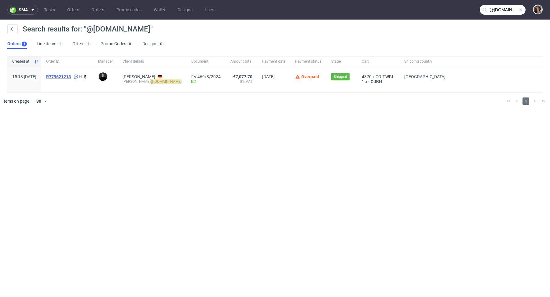
click at [71, 75] on span "R779621213" at bounding box center [58, 76] width 25 height 5
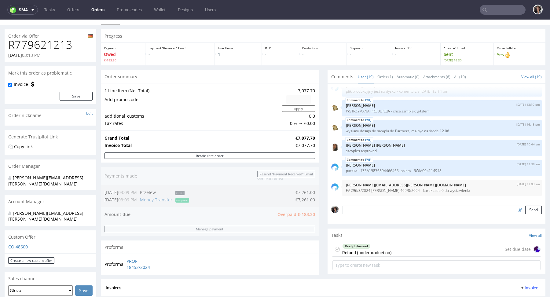
scroll to position [10, 0]
type input "@dielendealer.de"
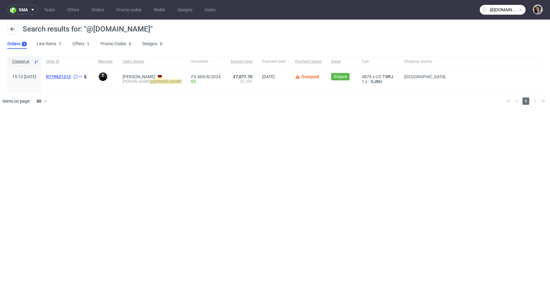
click at [71, 75] on span "R779621213" at bounding box center [58, 76] width 25 height 5
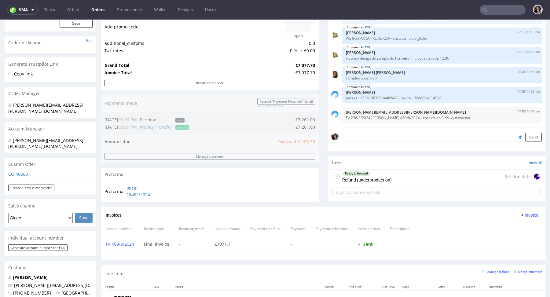
scroll to position [221, 0]
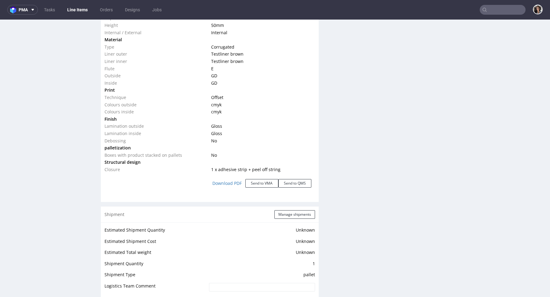
scroll to position [671, 0]
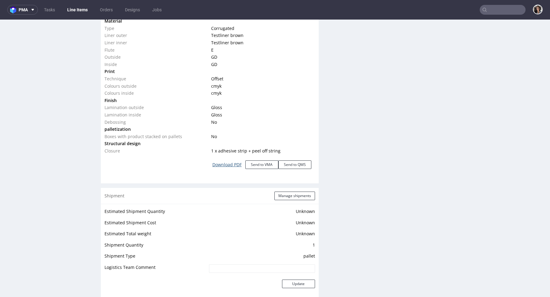
click at [226, 166] on link "Download PDF" at bounding box center [227, 164] width 37 height 13
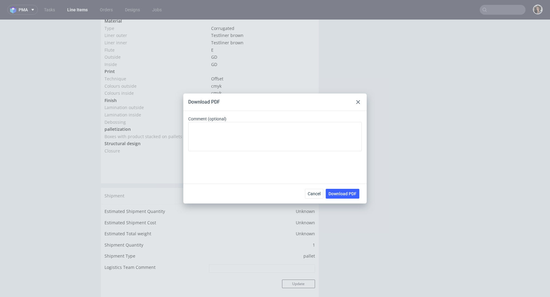
click at [344, 199] on div "Cancel Download PDF" at bounding box center [274, 194] width 183 height 20
click at [341, 194] on span "Download PDF" at bounding box center [342, 194] width 28 height 4
click at [358, 102] on icon at bounding box center [358, 102] width 4 height 4
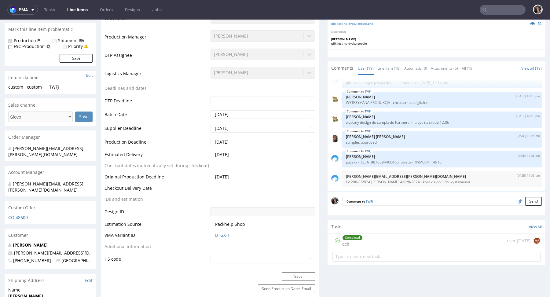
scroll to position [0, 0]
